Goal: Transaction & Acquisition: Purchase product/service

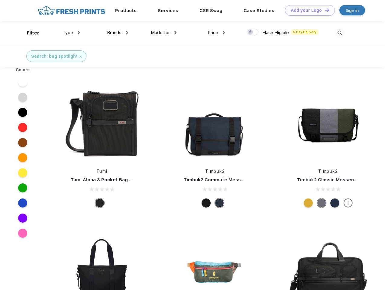
click at [308, 10] on link "Add your Logo Design Tool" at bounding box center [310, 10] width 50 height 11
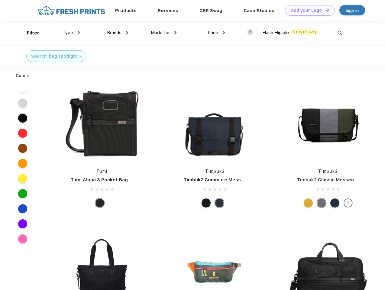
click at [0, 0] on div "Design Tool" at bounding box center [0, 0] width 0 height 0
click at [324, 10] on link "Add your Logo Design Tool" at bounding box center [310, 10] width 50 height 11
click at [29, 33] on div "Filter" at bounding box center [33, 33] width 12 height 7
click at [71, 33] on span "Type" at bounding box center [68, 32] width 11 height 5
click at [118, 33] on span "Brands" at bounding box center [114, 32] width 15 height 5
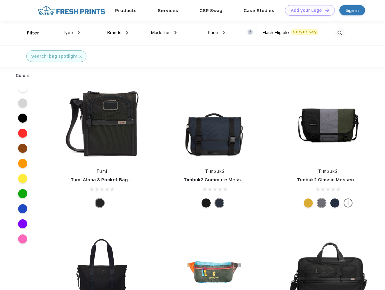
click at [164, 33] on span "Made for" at bounding box center [160, 32] width 19 height 5
click at [216, 33] on span "Price" at bounding box center [213, 32] width 11 height 5
click at [253, 32] on div at bounding box center [253, 32] width 12 height 7
click at [251, 32] on input "checkbox" at bounding box center [249, 30] width 4 height 4
click at [340, 33] on img at bounding box center [340, 33] width 10 height 10
